Goal: Download file/media

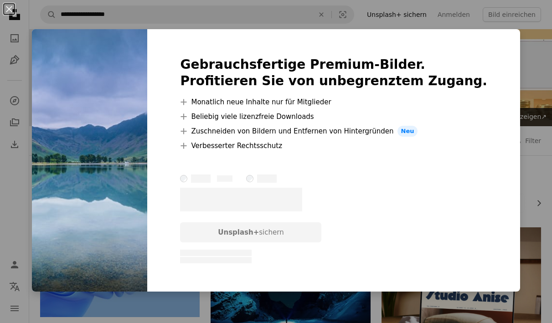
scroll to position [814, 0]
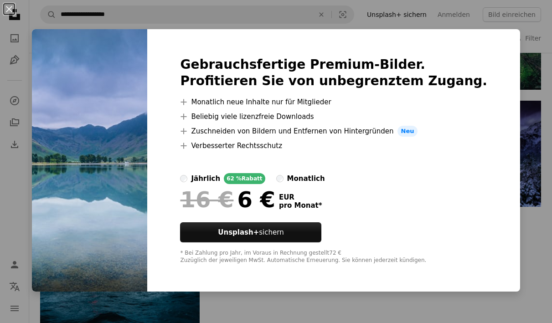
click at [516, 77] on div "An X shape Gebrauchsfertige Premium-Bilder. Profitieren Sie von unbegrenztem Zu…" at bounding box center [276, 161] width 552 height 323
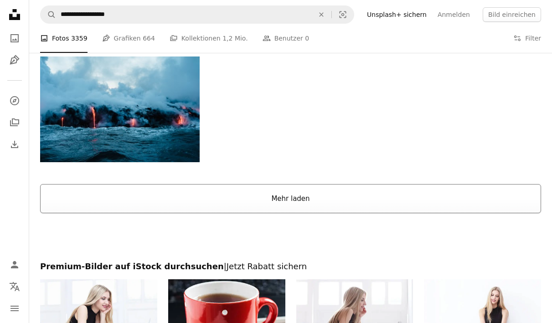
scroll to position [976, 0]
click at [293, 191] on button "Mehr laden" at bounding box center [290, 198] width 501 height 29
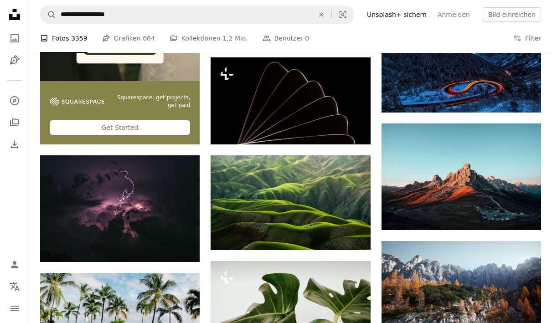
scroll to position [1349, 0]
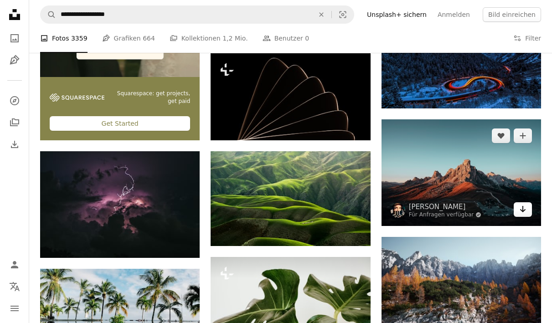
click at [523, 209] on icon "Arrow pointing down" at bounding box center [522, 209] width 7 height 11
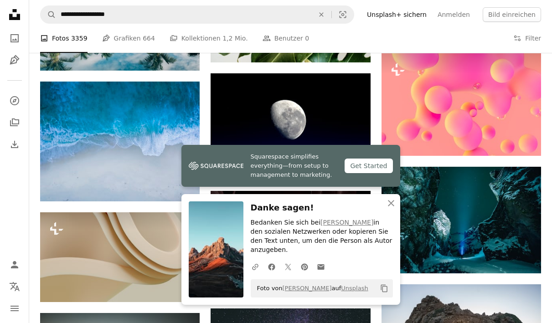
scroll to position [1651, 0]
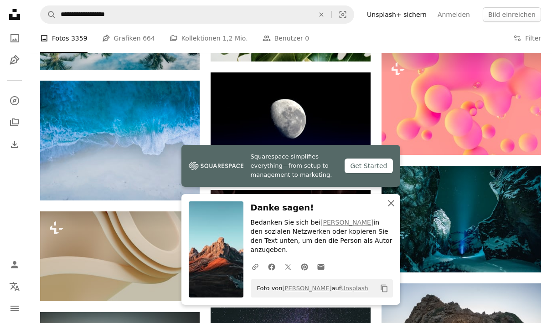
click at [389, 209] on icon "An X shape" at bounding box center [390, 203] width 11 height 11
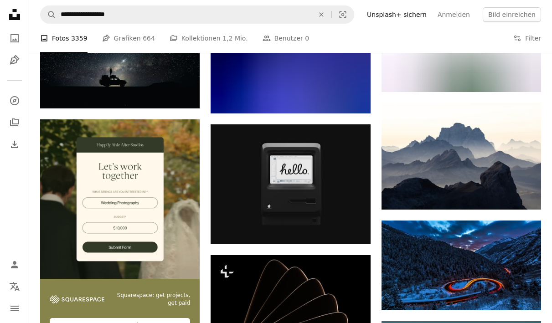
scroll to position [1148, 0]
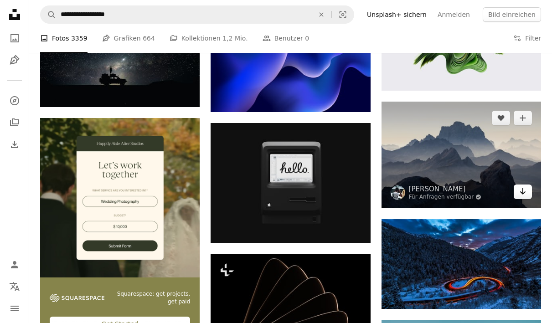
click at [523, 191] on icon "Arrow pointing down" at bounding box center [522, 191] width 7 height 11
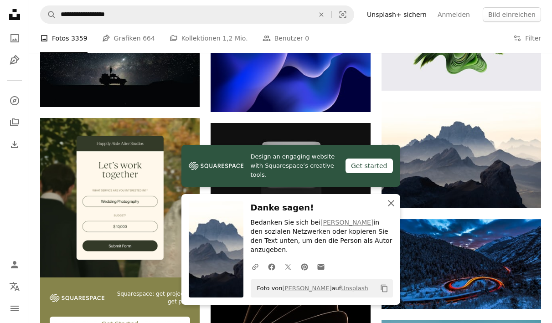
click at [393, 206] on icon "button" at bounding box center [391, 203] width 6 height 6
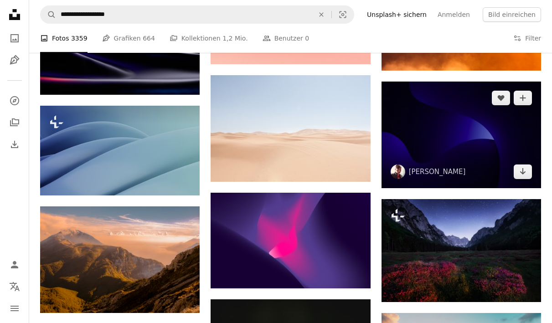
scroll to position [2812, 0]
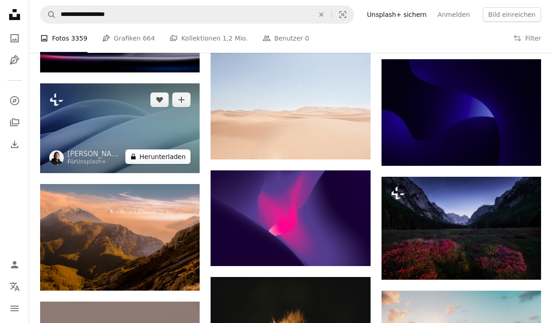
click at [167, 156] on button "A lock Herunterladen" at bounding box center [157, 156] width 65 height 15
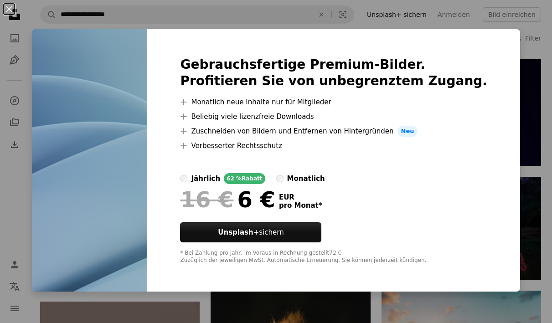
click at [512, 92] on div "Gebrauchsfertige Premium-Bilder. Profitieren Sie von unbegrenztem Zugang. A plu…" at bounding box center [333, 160] width 373 height 262
click at [538, 95] on div "An X shape Gebrauchsfertige Premium-Bilder. Profitieren Sie von unbegrenztem Zu…" at bounding box center [276, 161] width 552 height 323
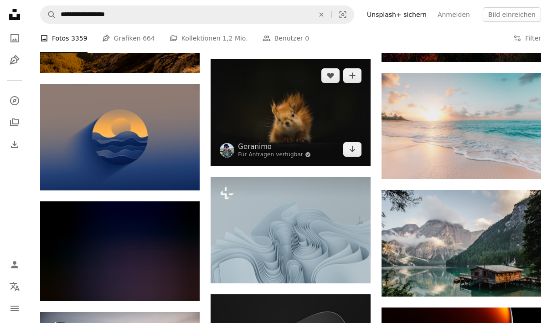
scroll to position [3026, 0]
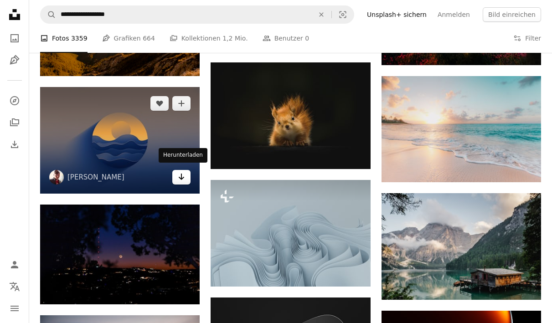
click at [183, 178] on link "Arrow pointing down" at bounding box center [181, 177] width 18 height 15
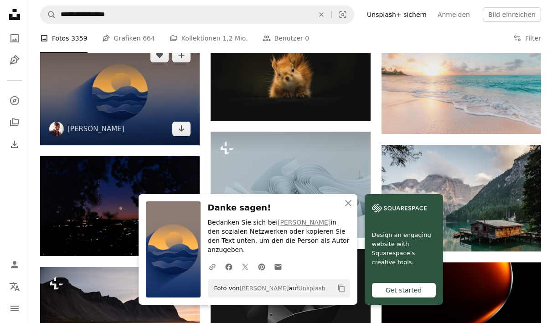
scroll to position [3091, 0]
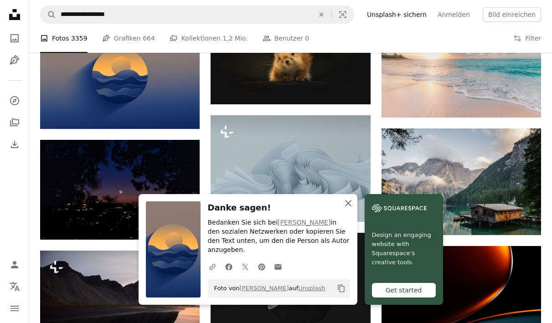
click at [347, 212] on button "An X shape Schließen" at bounding box center [348, 203] width 18 height 18
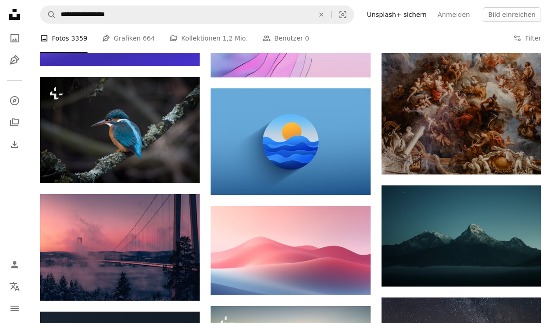
scroll to position [4630, 0]
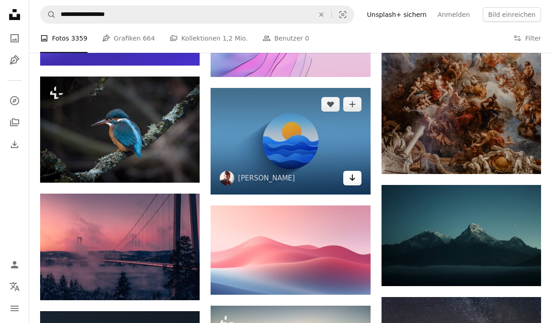
click at [349, 178] on icon "Arrow pointing down" at bounding box center [351, 177] width 7 height 11
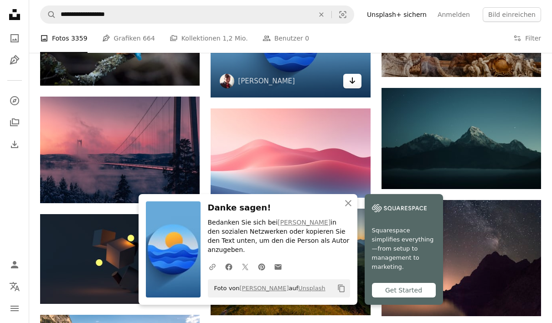
scroll to position [4730, 0]
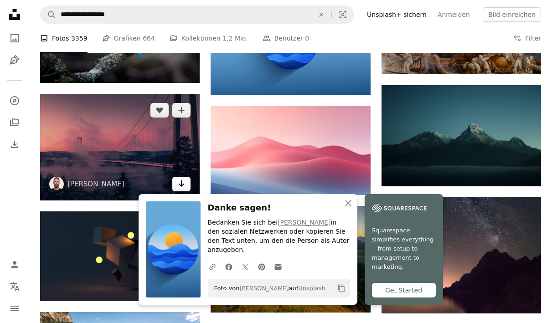
click at [179, 179] on icon "Arrow pointing down" at bounding box center [181, 183] width 7 height 11
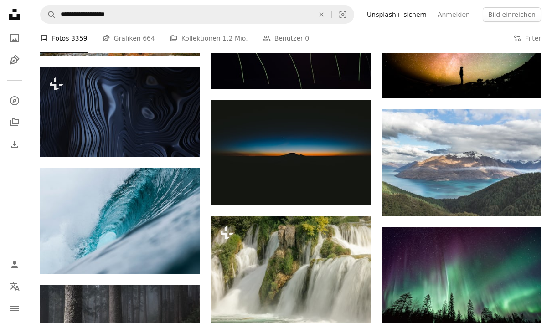
scroll to position [5544, 0]
